Goal: Task Accomplishment & Management: Manage account settings

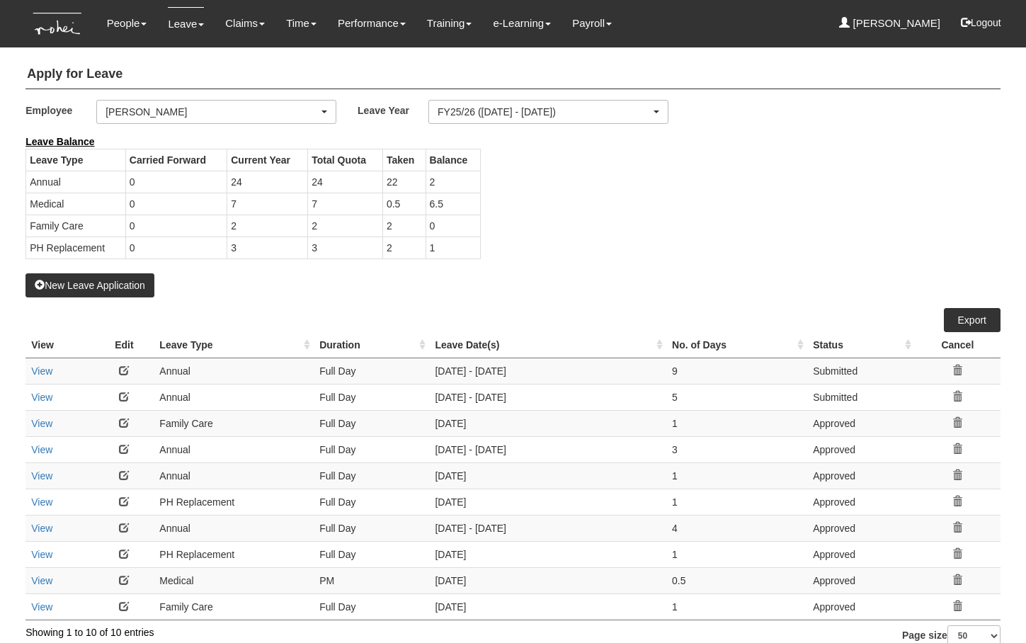
select select "50"
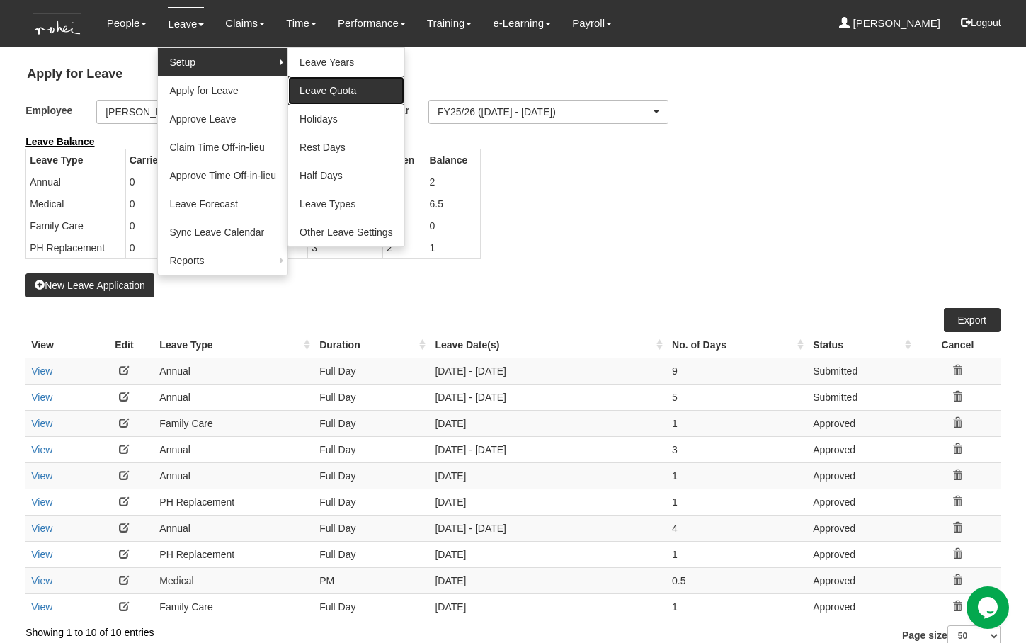
click at [321, 93] on link "Leave Quota" at bounding box center [346, 90] width 116 height 28
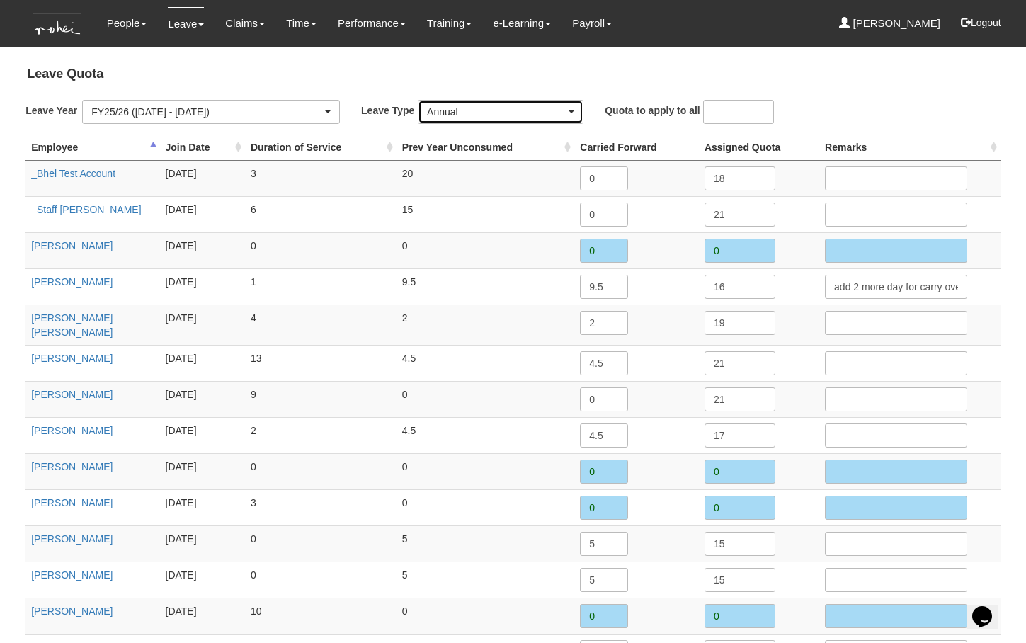
click at [458, 114] on div "Annual" at bounding box center [496, 112] width 139 height 14
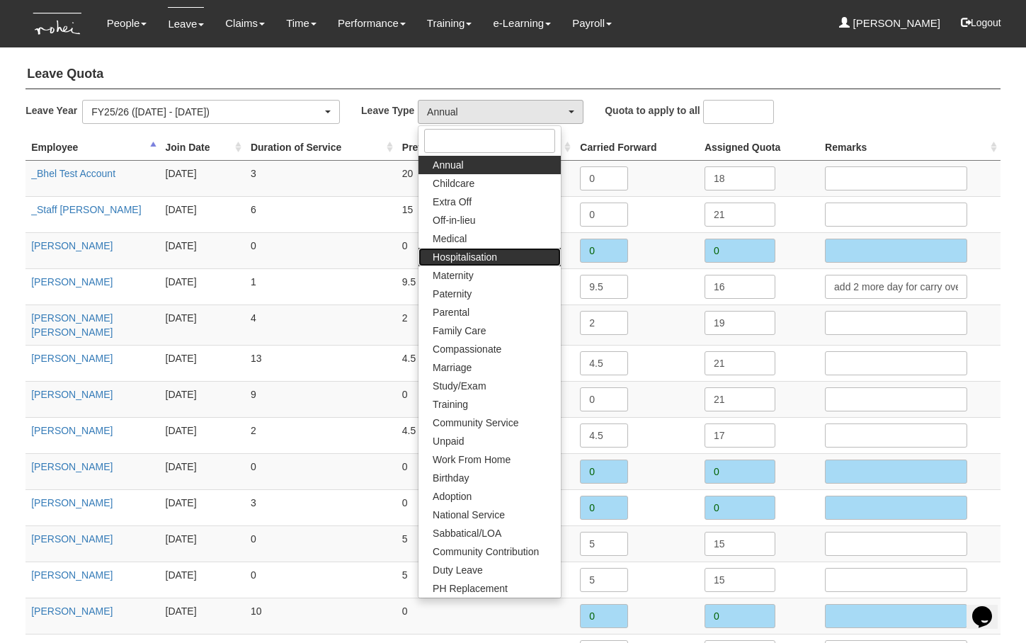
click at [499, 254] on link "Hospitalisation" at bounding box center [490, 257] width 142 height 18
select select "5"
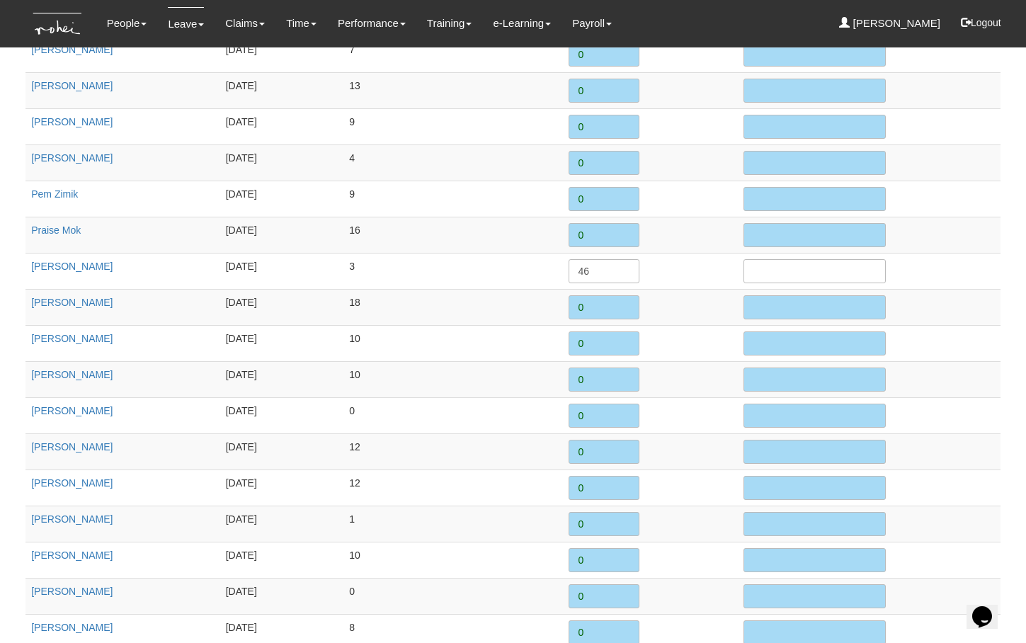
scroll to position [1844, 0]
